Goal: Task Accomplishment & Management: Use online tool/utility

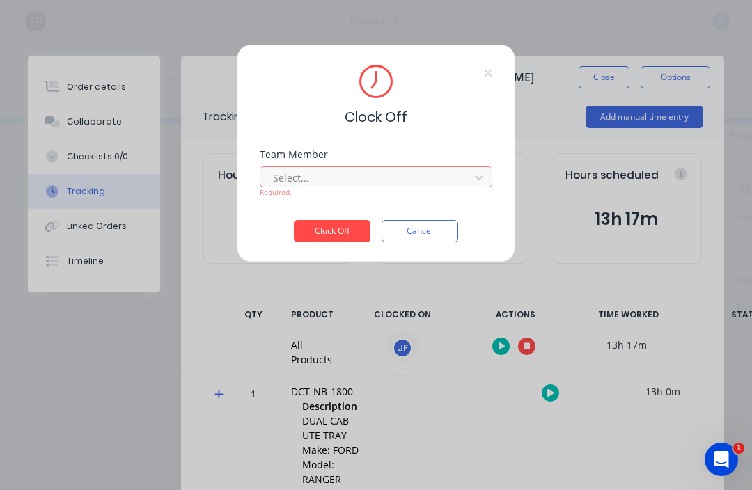
click at [422, 228] on button "Cancel" at bounding box center [420, 231] width 77 height 22
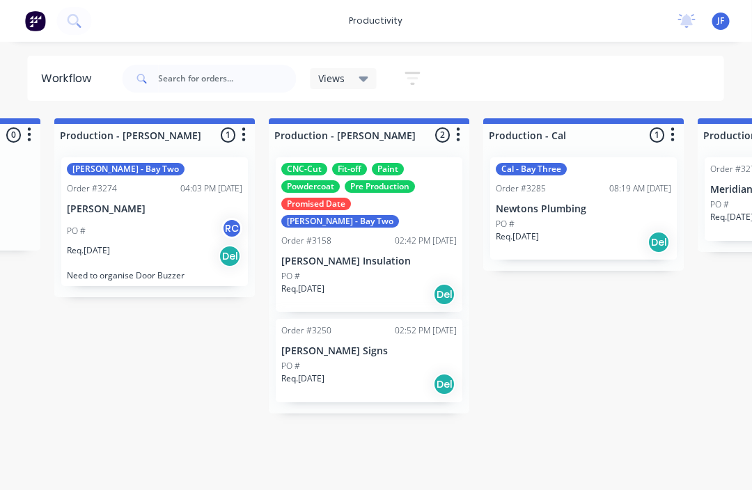
scroll to position [0, 1477]
click at [137, 222] on div "PO # RC" at bounding box center [154, 231] width 175 height 26
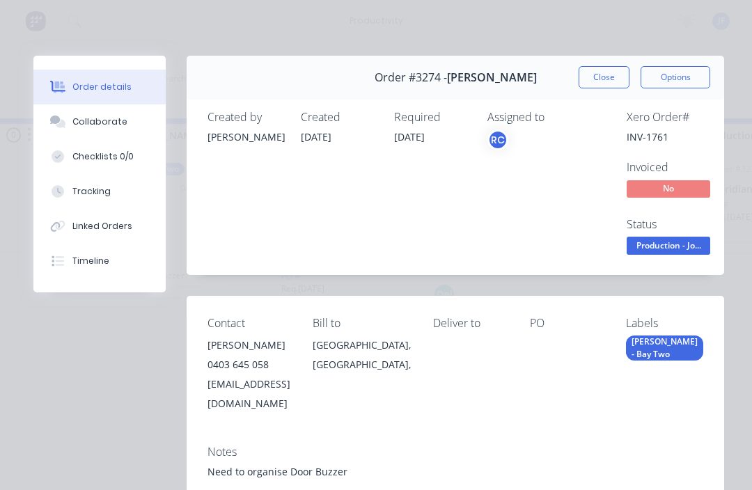
click at [74, 201] on button "Tracking" at bounding box center [99, 191] width 132 height 35
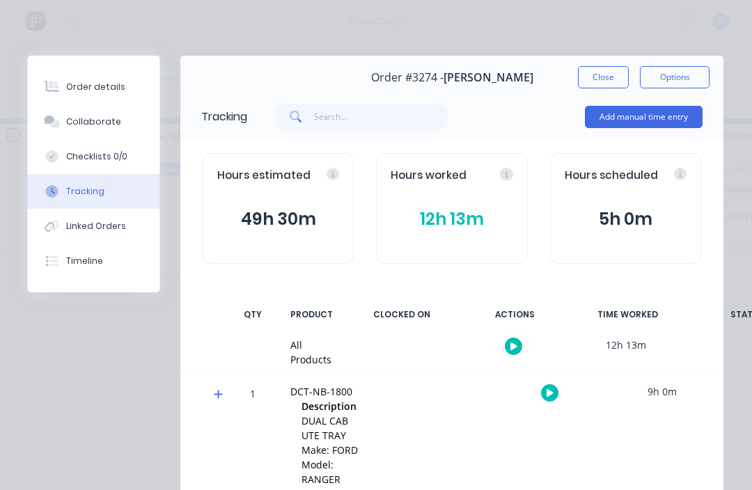
click at [517, 345] on button "button" at bounding box center [514, 346] width 17 height 17
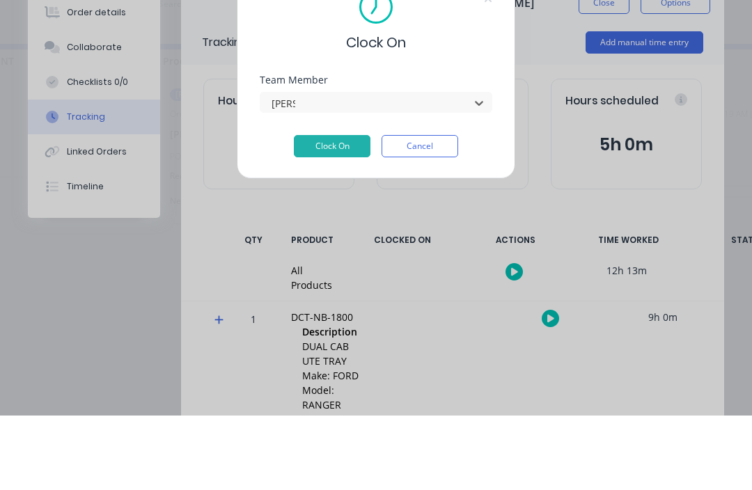
scroll to position [0, 1373]
type input "[PERSON_NAME]"
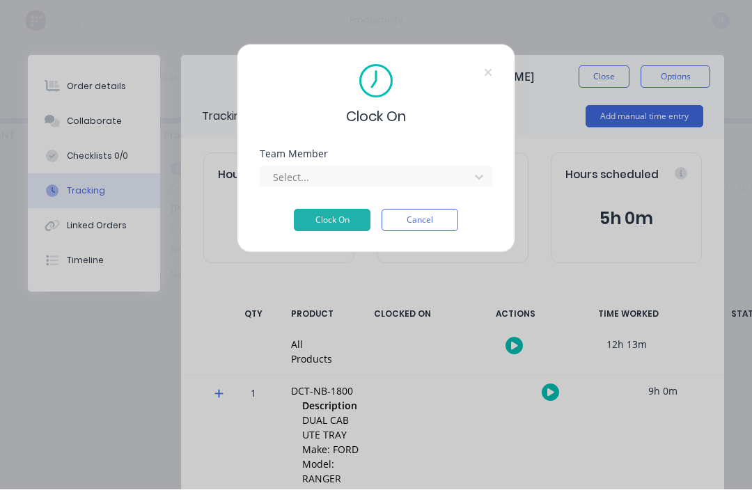
click at [317, 221] on button "Clock On" at bounding box center [332, 221] width 77 height 22
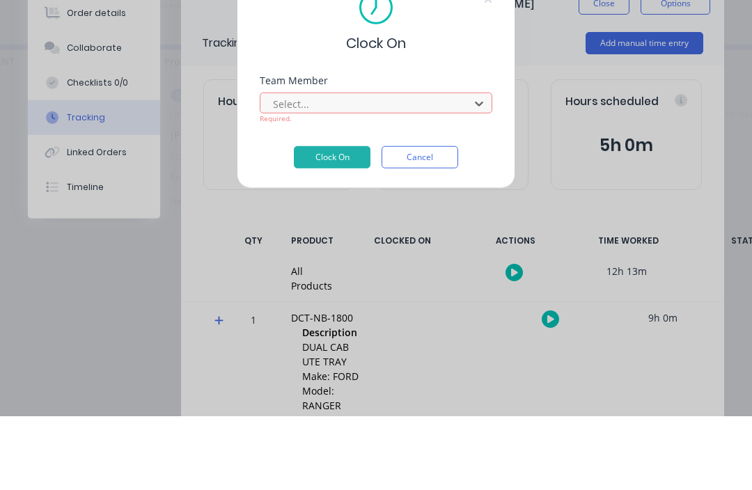
scroll to position [25, 1270]
type input "[PERSON_NAME]"
click at [323, 230] on button "Clock On" at bounding box center [332, 231] width 77 height 22
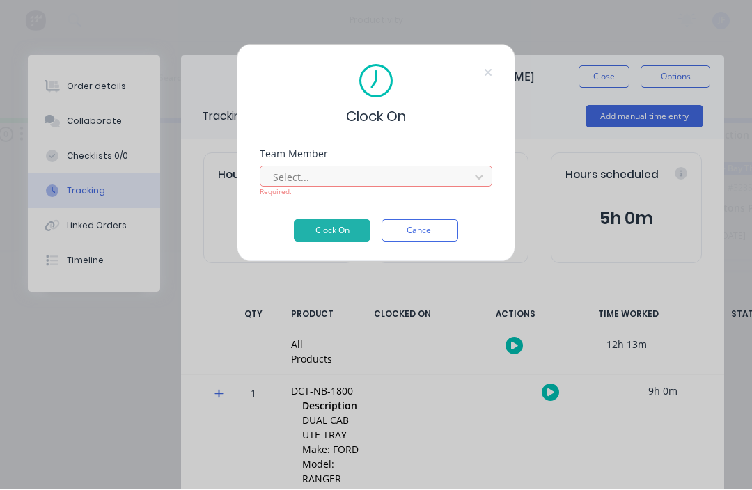
click at [288, 165] on div "Select... Required." at bounding box center [376, 180] width 233 height 35
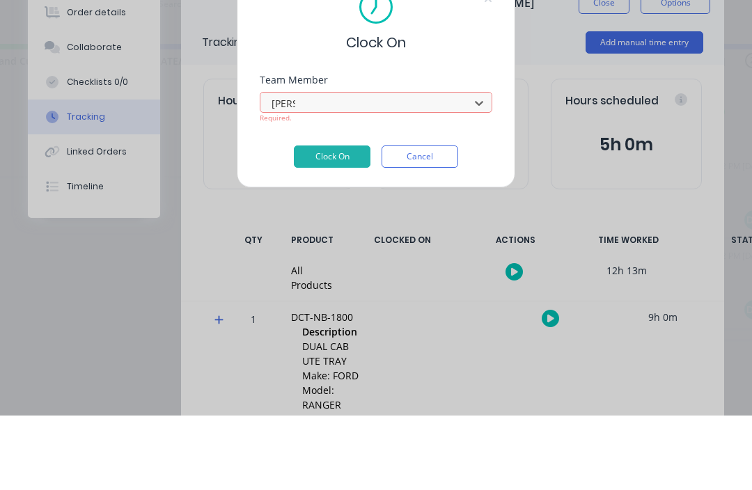
type input "[PERSON_NAME]"
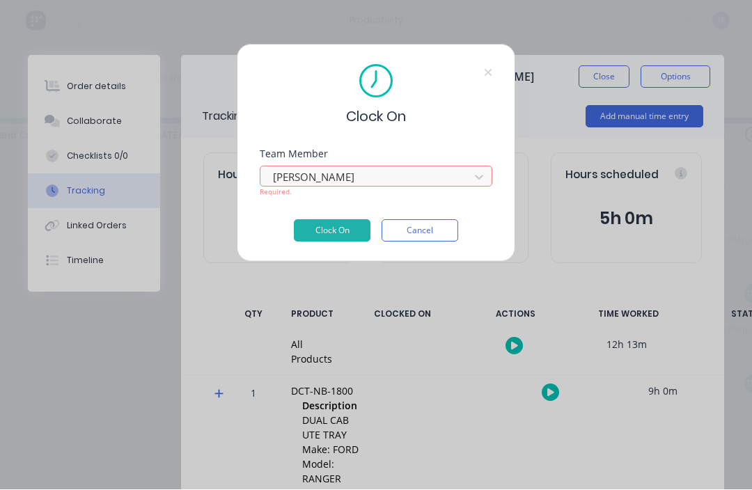
click at [327, 227] on button "Clock On" at bounding box center [332, 231] width 77 height 22
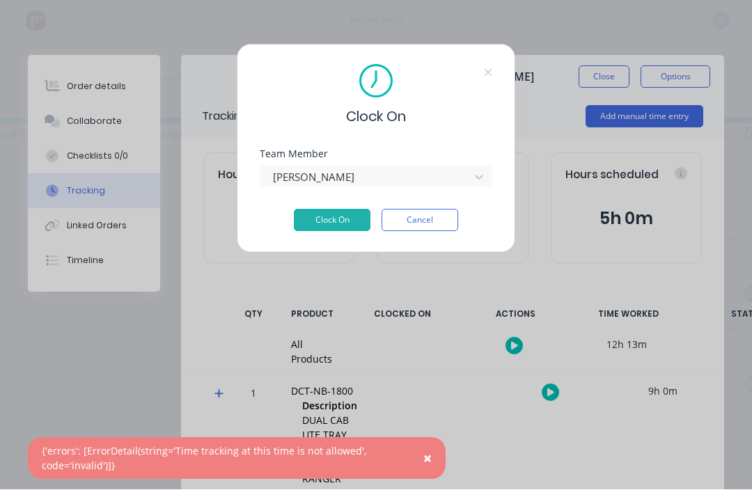
click at [324, 226] on button "Clock On" at bounding box center [332, 221] width 77 height 22
